Goal: Leave review/rating: Leave review/rating

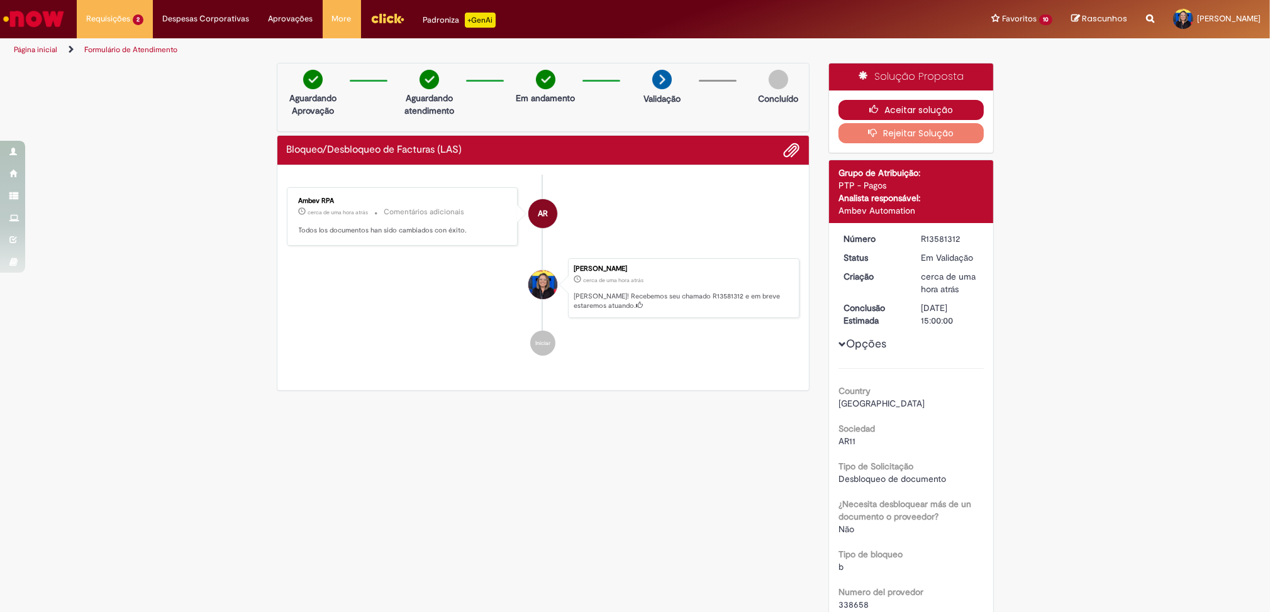
click at [895, 105] on button "Aceitar solução" at bounding box center [910, 110] width 145 height 20
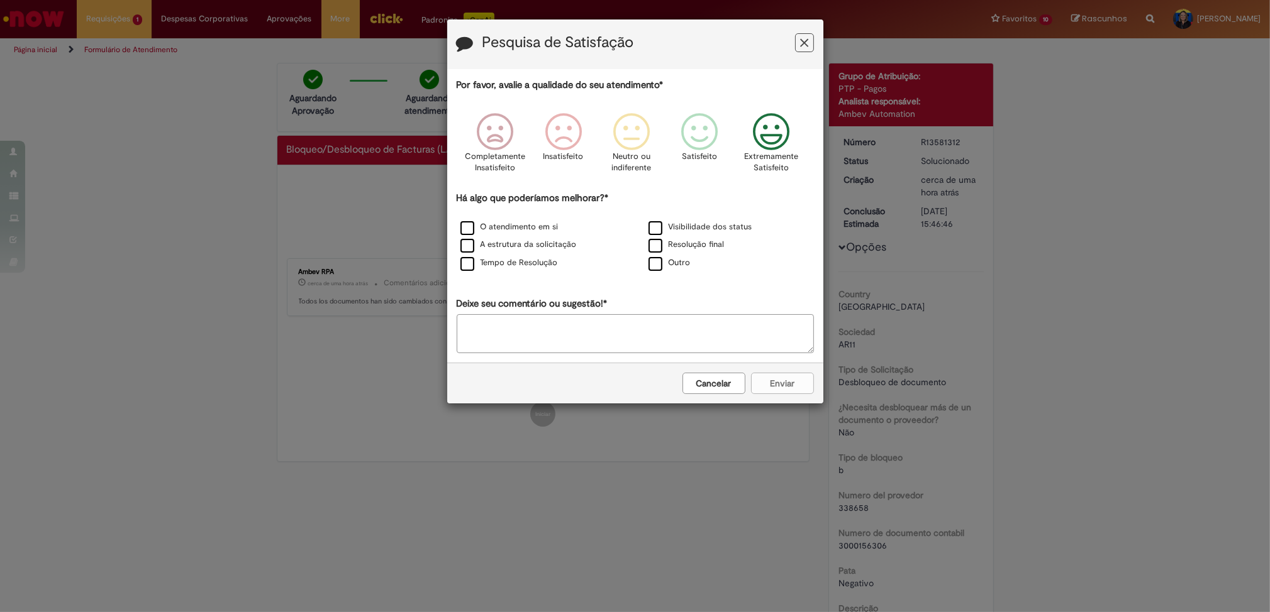
click at [776, 138] on icon "Feedback" at bounding box center [770, 132] width 47 height 38
click at [570, 342] on textarea "Deixe seu comentário ou sugestão!*" at bounding box center [635, 333] width 357 height 39
type textarea "**********"
click at [658, 268] on label "Outro" at bounding box center [669, 263] width 42 height 12
click at [796, 392] on button "Enviar" at bounding box center [782, 383] width 63 height 21
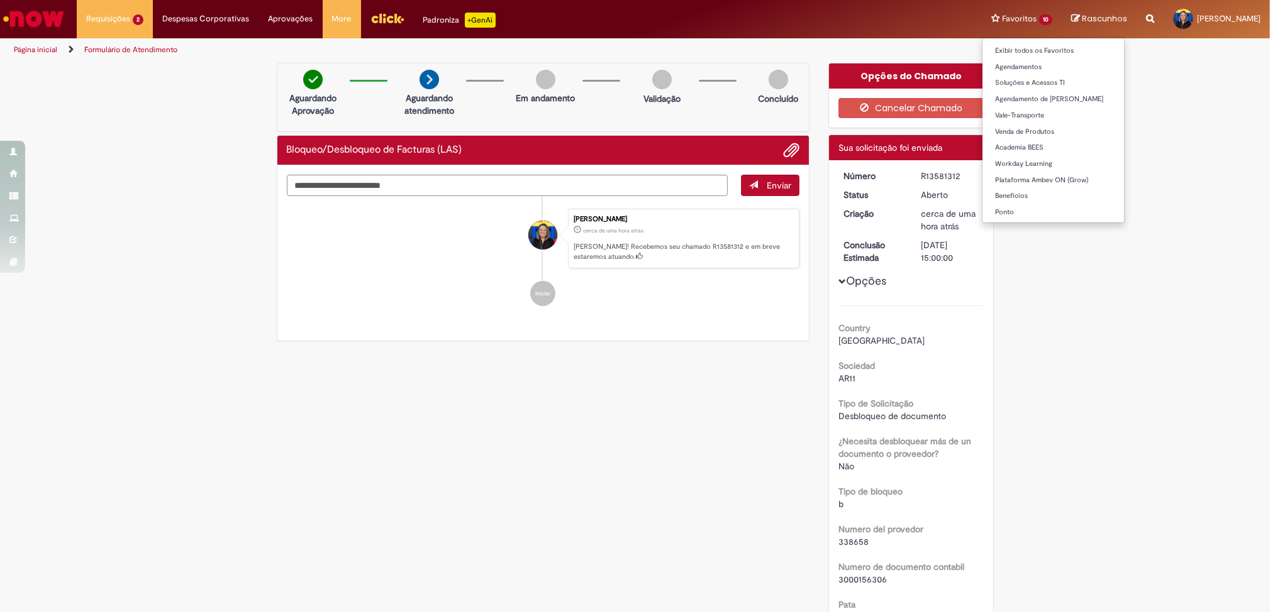
click at [1021, 18] on li "Favoritos 10 Exibir todos os Favoritos Agendamentos Soluções e Acessos TI Agend…" at bounding box center [1022, 19] width 80 height 38
